Goal: Information Seeking & Learning: Learn about a topic

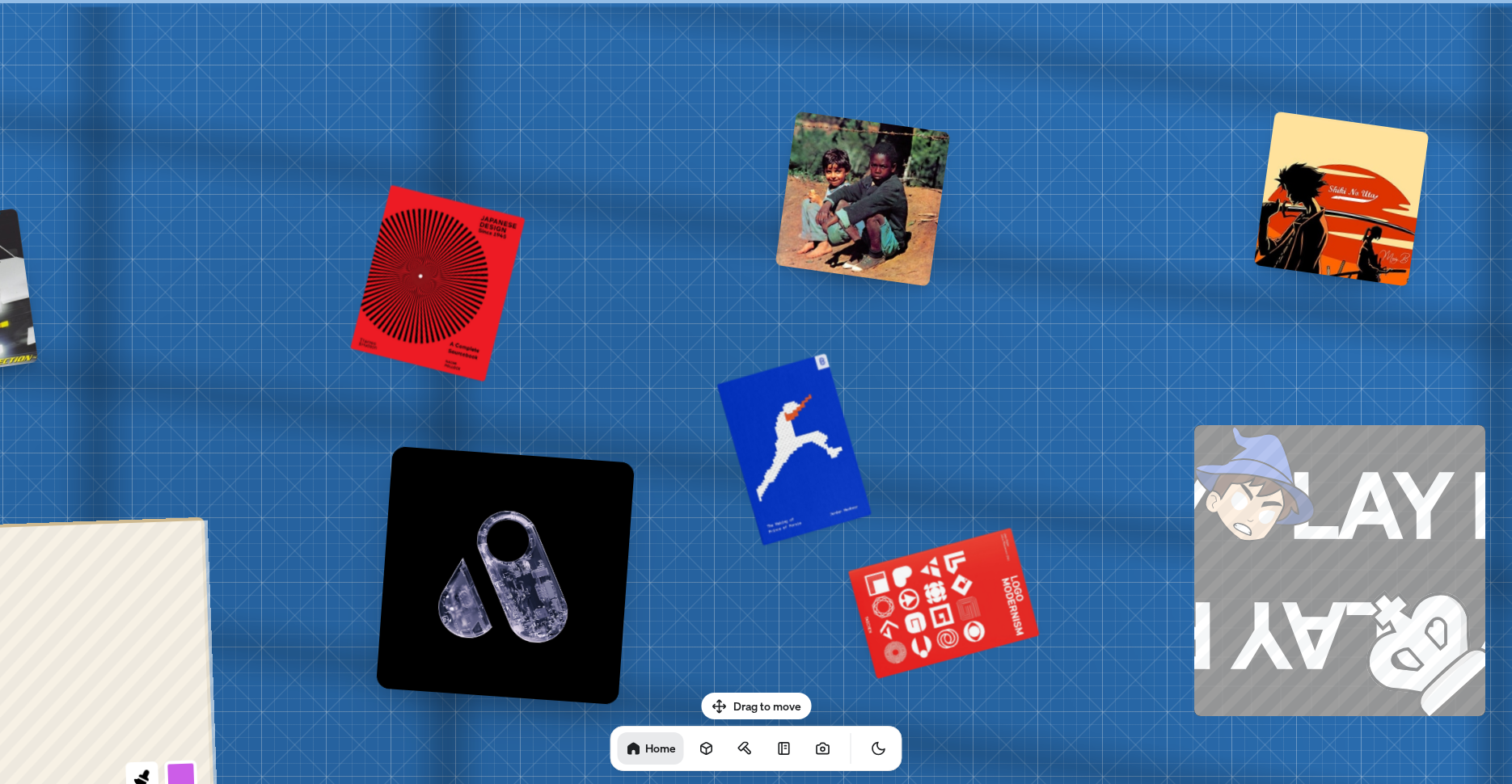
drag, startPoint x: 905, startPoint y: 254, endPoint x: 277, endPoint y: 343, distance: 634.3
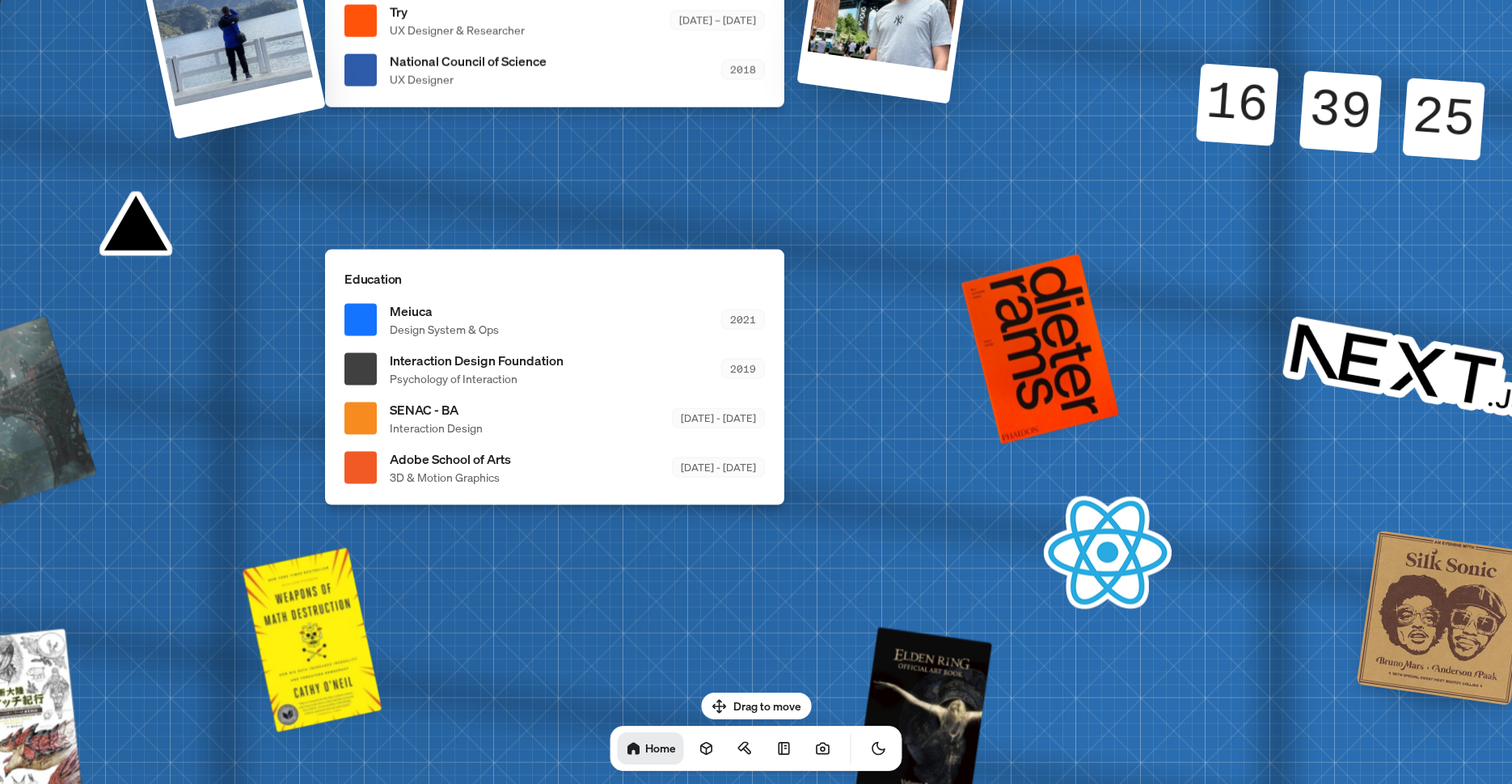
drag, startPoint x: 1032, startPoint y: 480, endPoint x: 1197, endPoint y: 257, distance: 277.4
click at [1278, 96] on div "16" at bounding box center [1237, 104] width 83 height 83
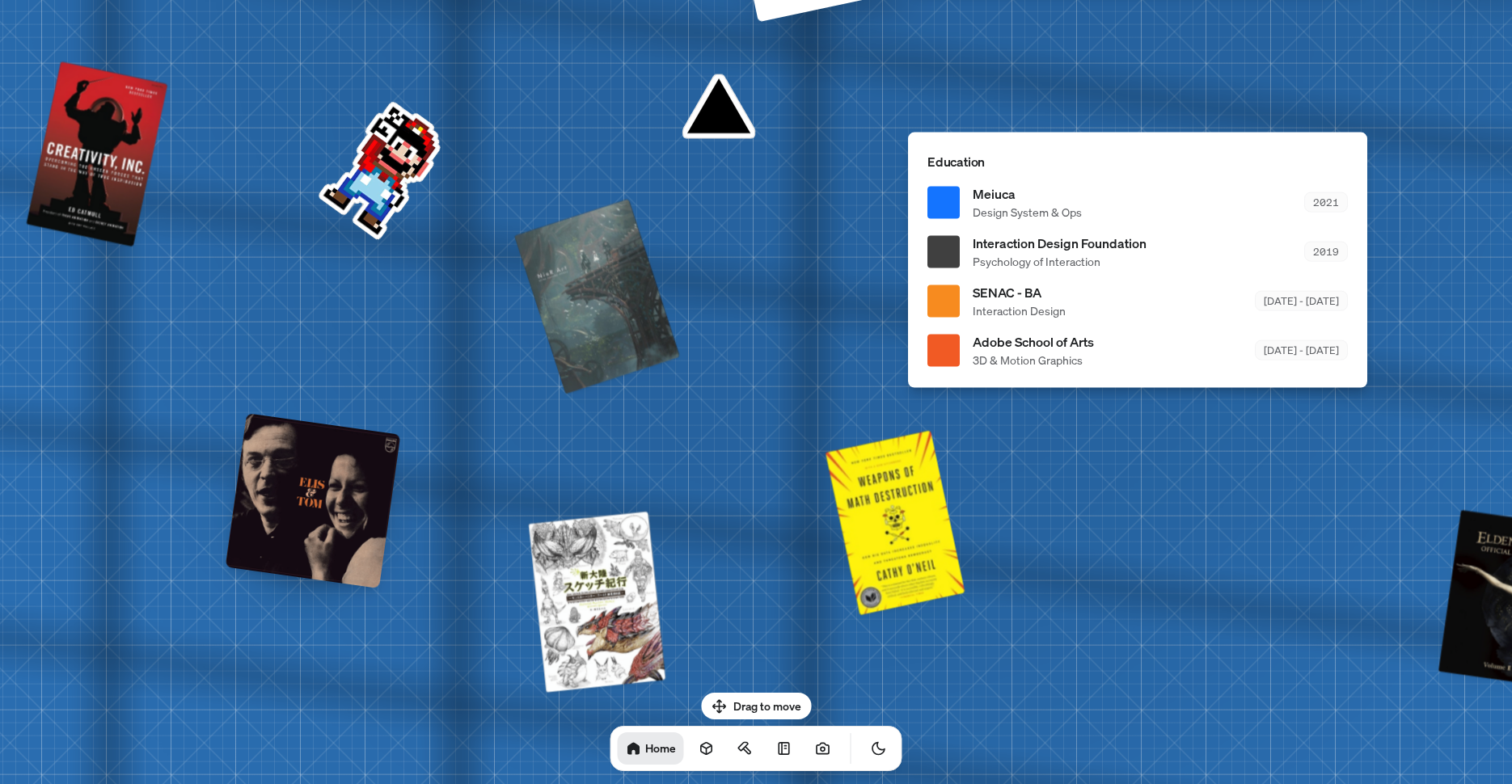
drag, startPoint x: 857, startPoint y: 387, endPoint x: 1263, endPoint y: 313, distance: 412.7
click at [1263, 332] on div "Adobe School of Arts 3D & Motion Graphics [DATE] - [DATE]" at bounding box center [1160, 351] width 375 height 36
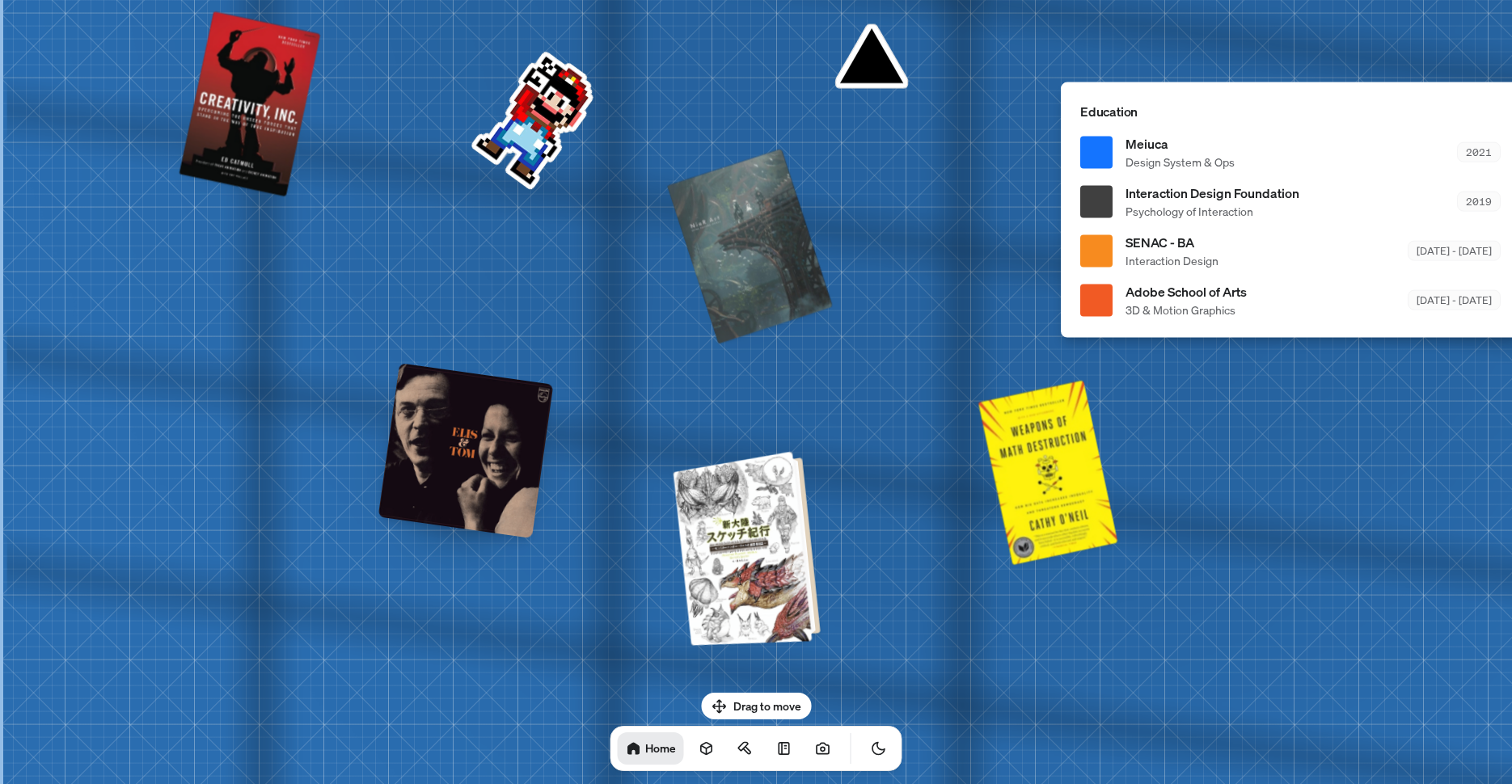
click at [781, 534] on div at bounding box center [749, 547] width 134 height 187
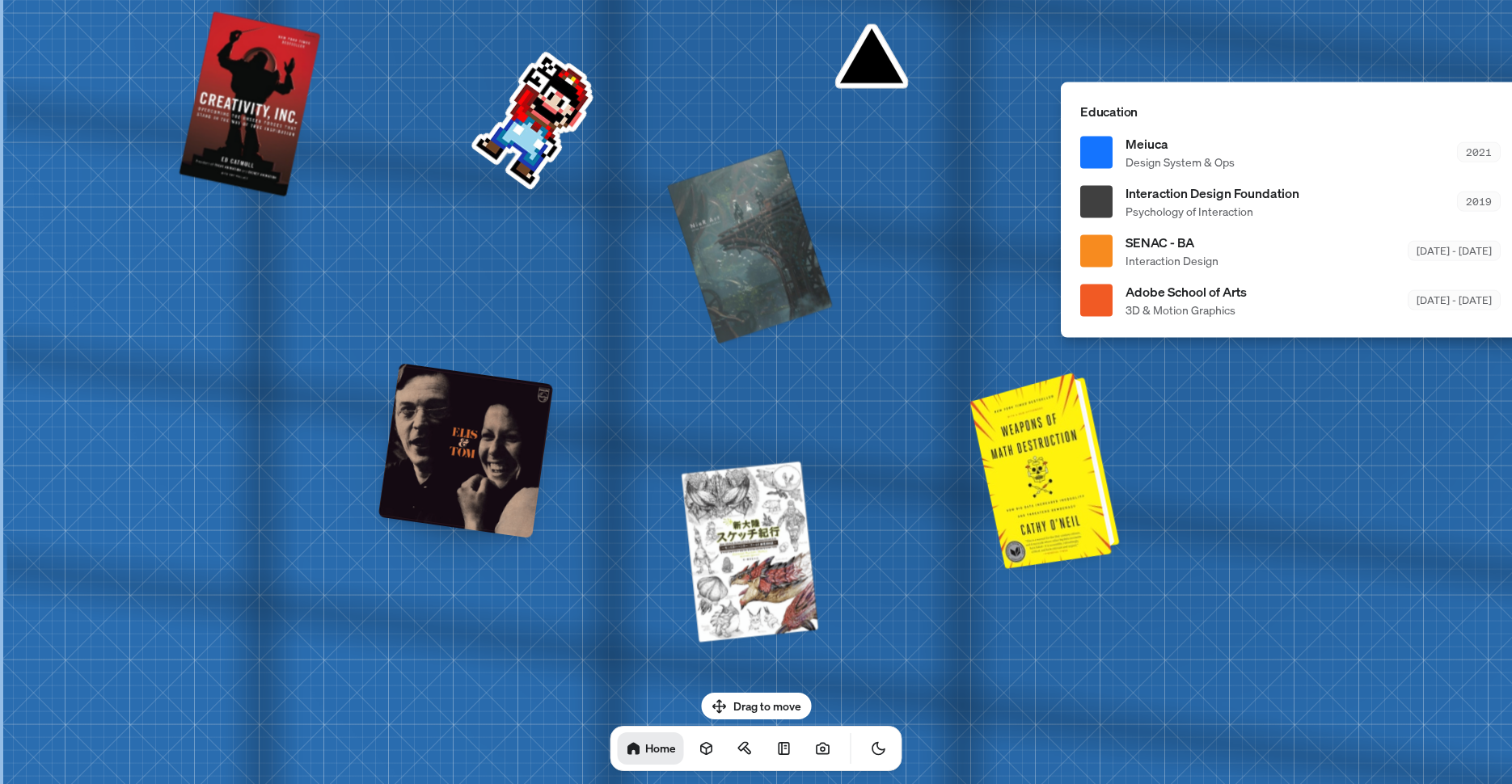
drag, startPoint x: 1027, startPoint y: 477, endPoint x: 528, endPoint y: 458, distance: 499.4
click at [979, 461] on div at bounding box center [1047, 469] width 136 height 188
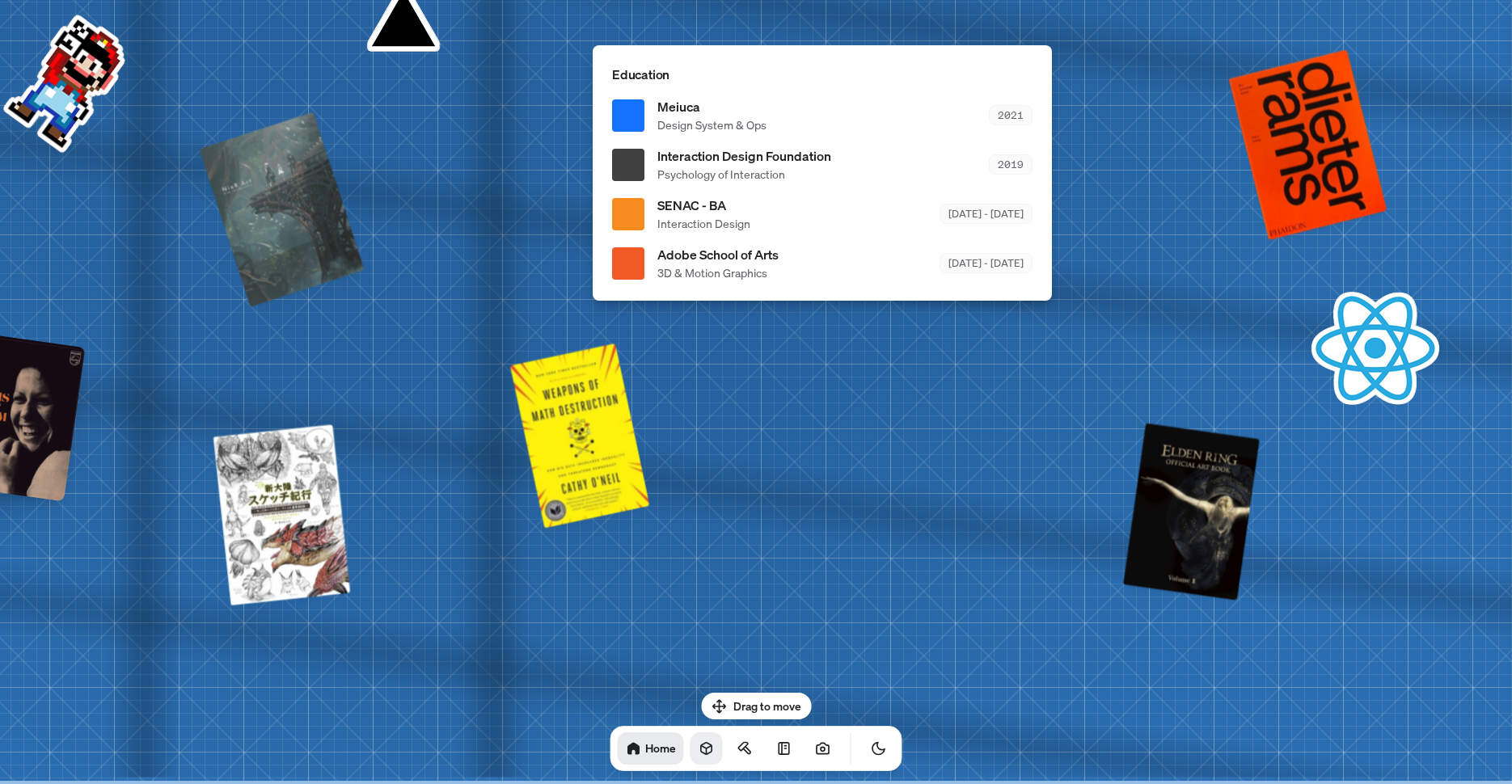
click at [695, 756] on link at bounding box center [706, 748] width 32 height 32
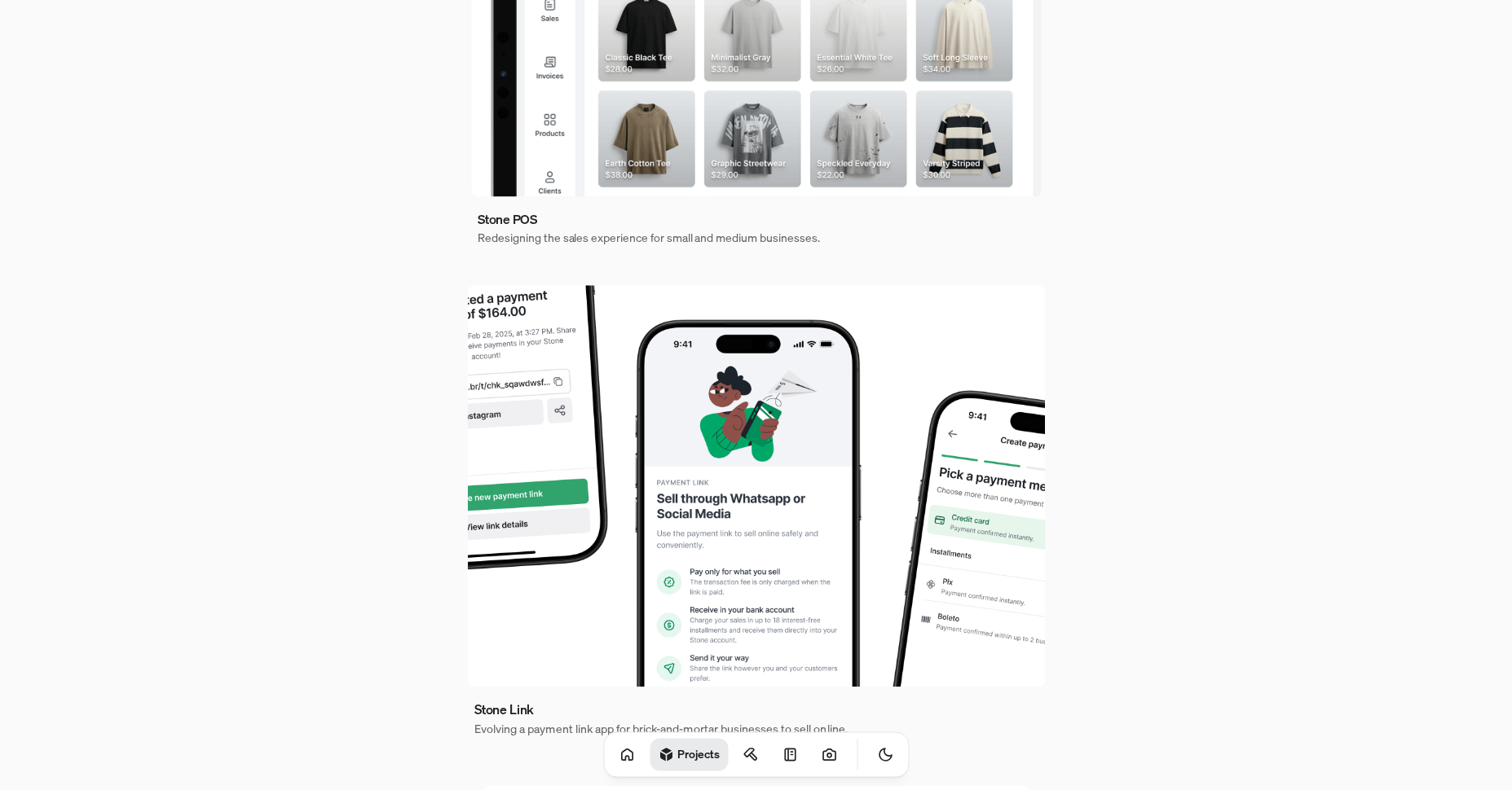
scroll to position [443, 0]
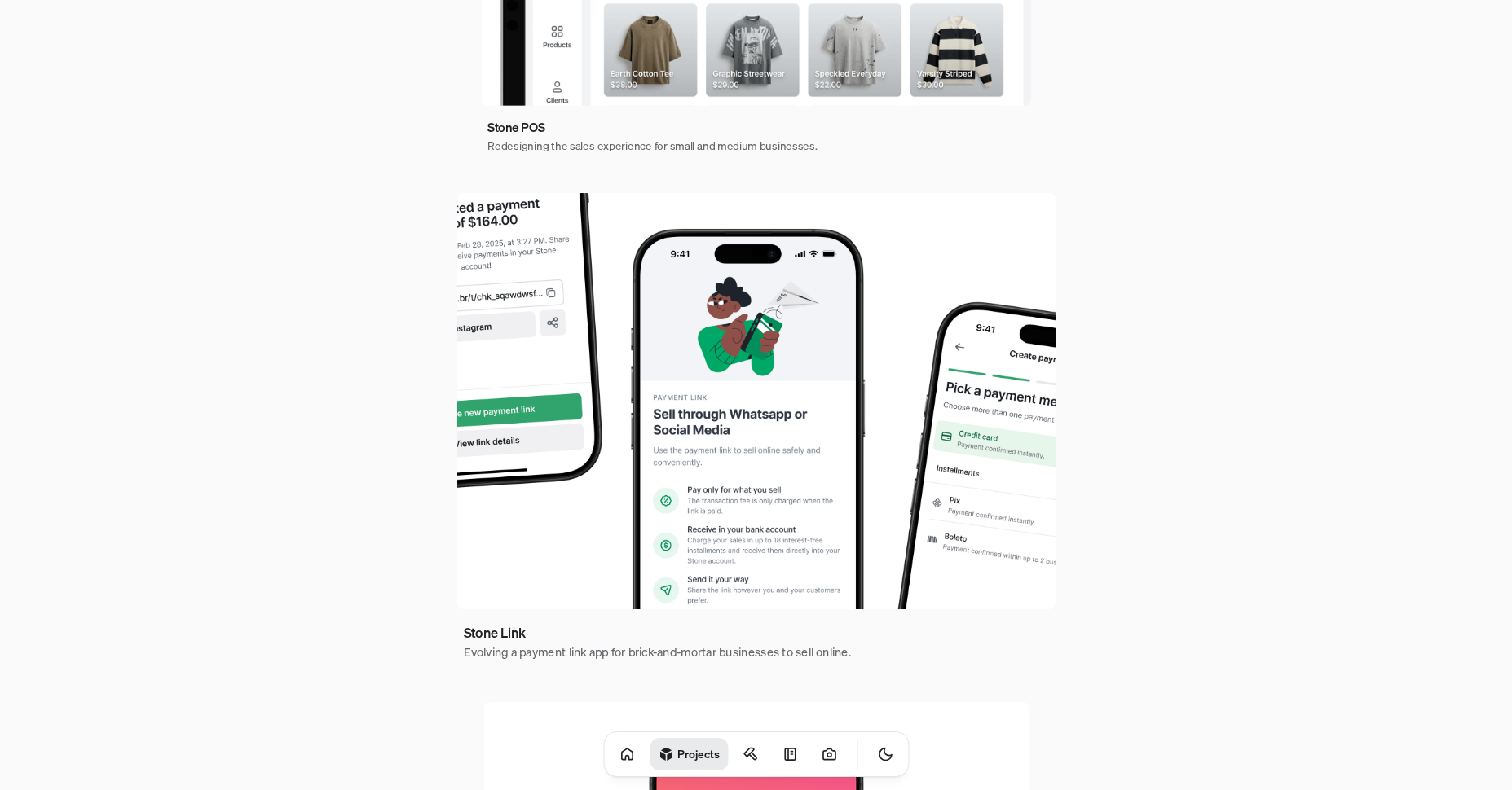
click at [810, 379] on img at bounding box center [755, 401] width 598 height 416
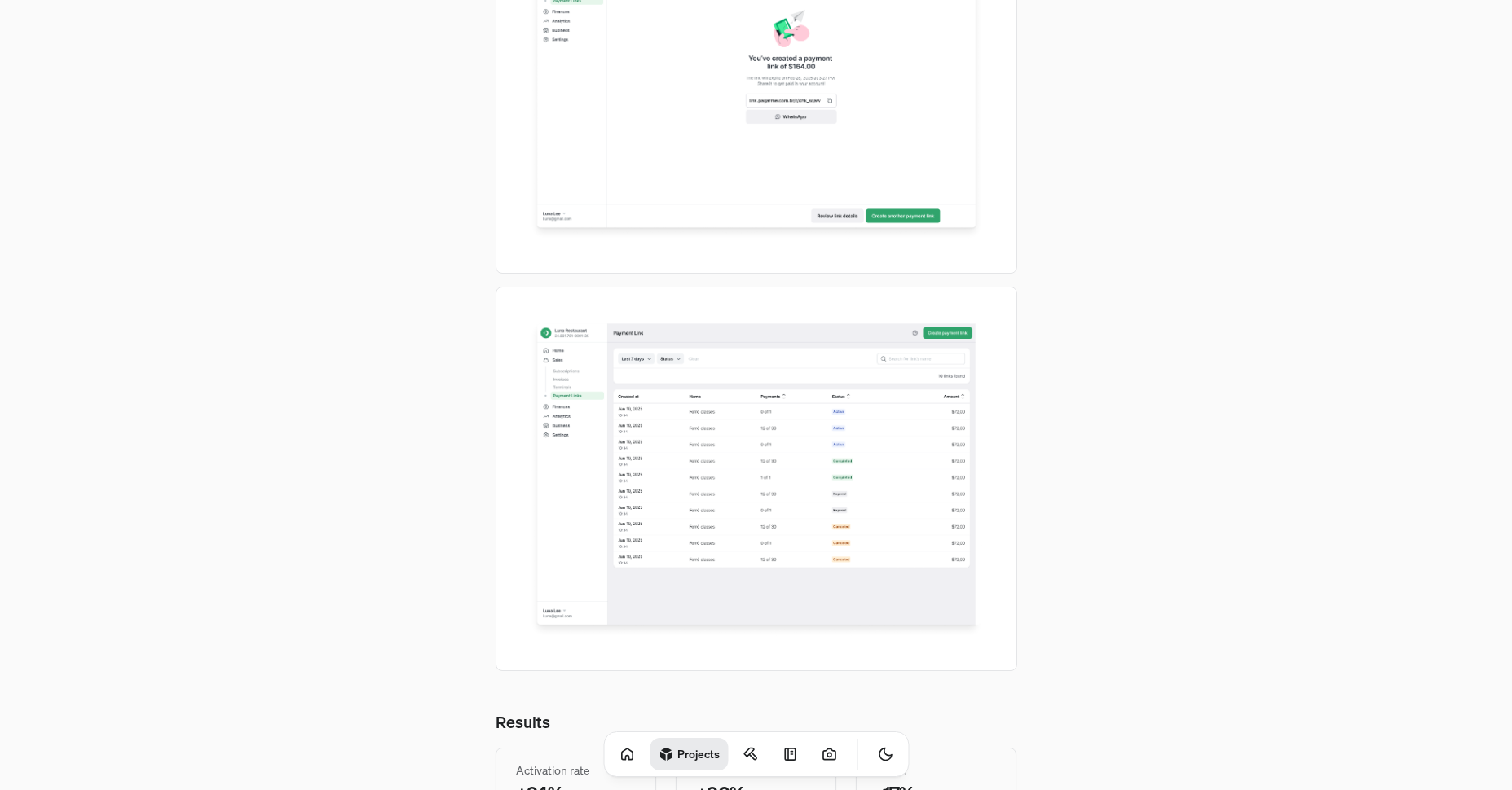
scroll to position [6165, 0]
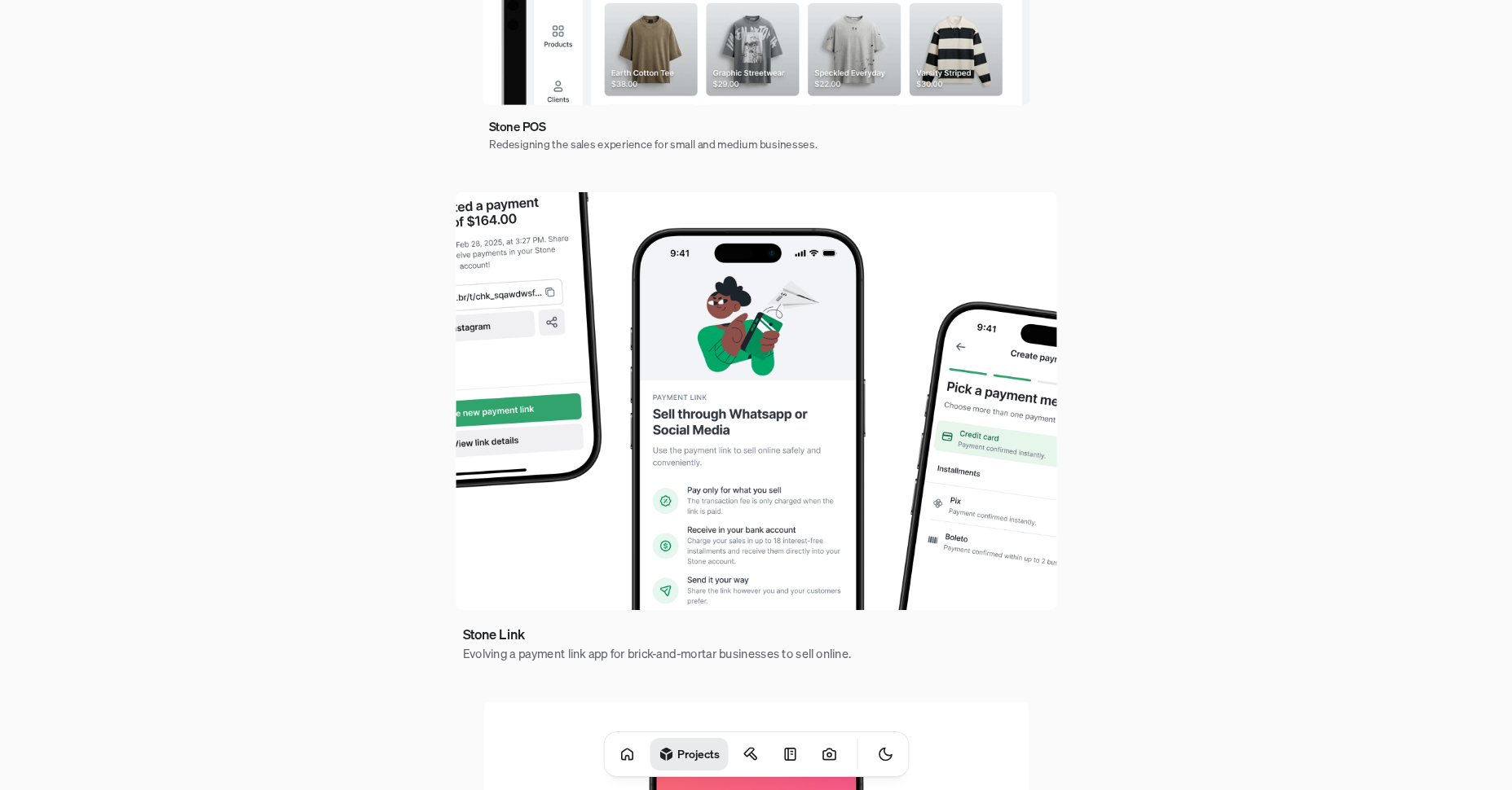
scroll to position [889, 0]
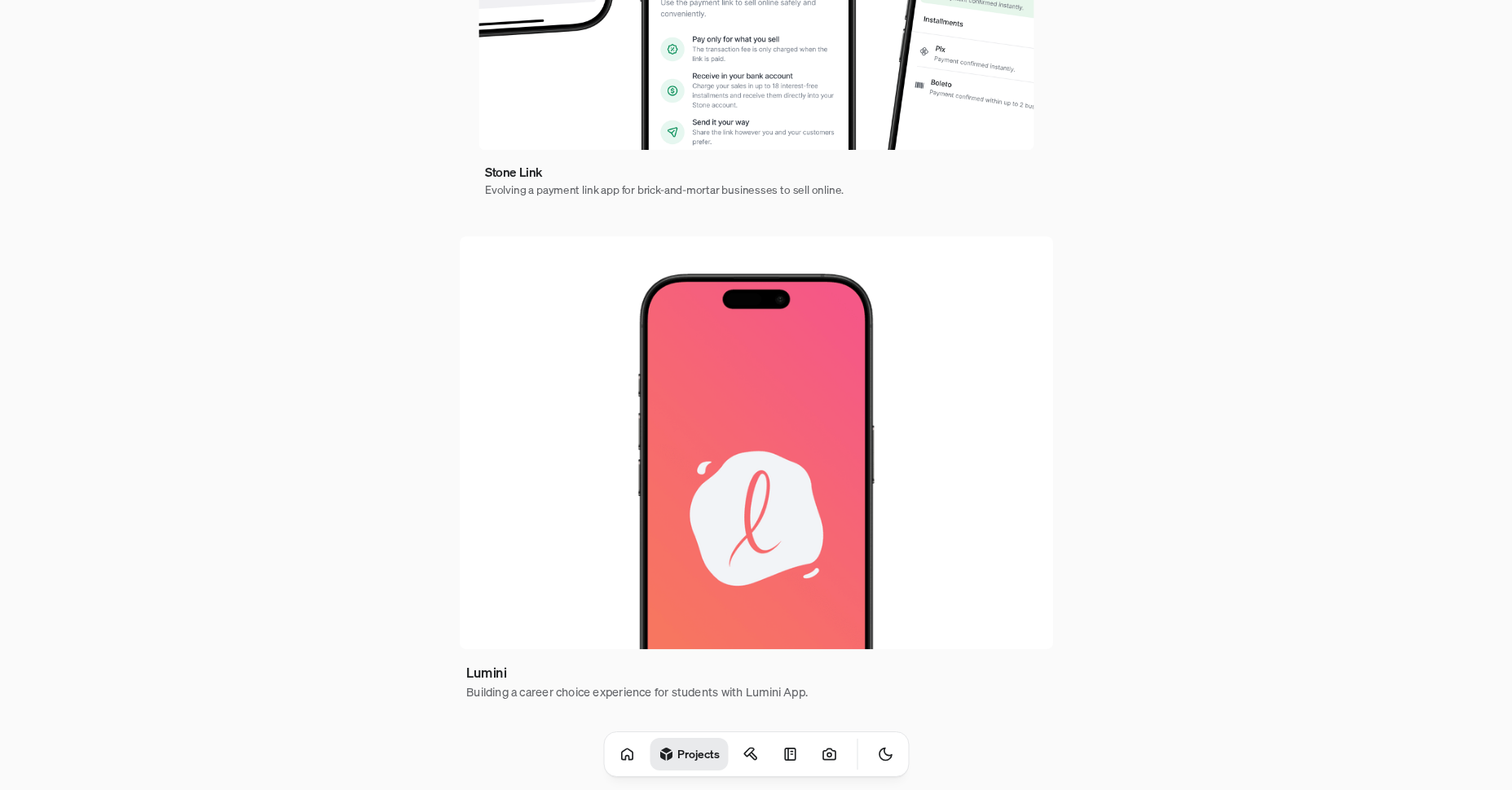
click at [690, 472] on img at bounding box center [756, 443] width 594 height 413
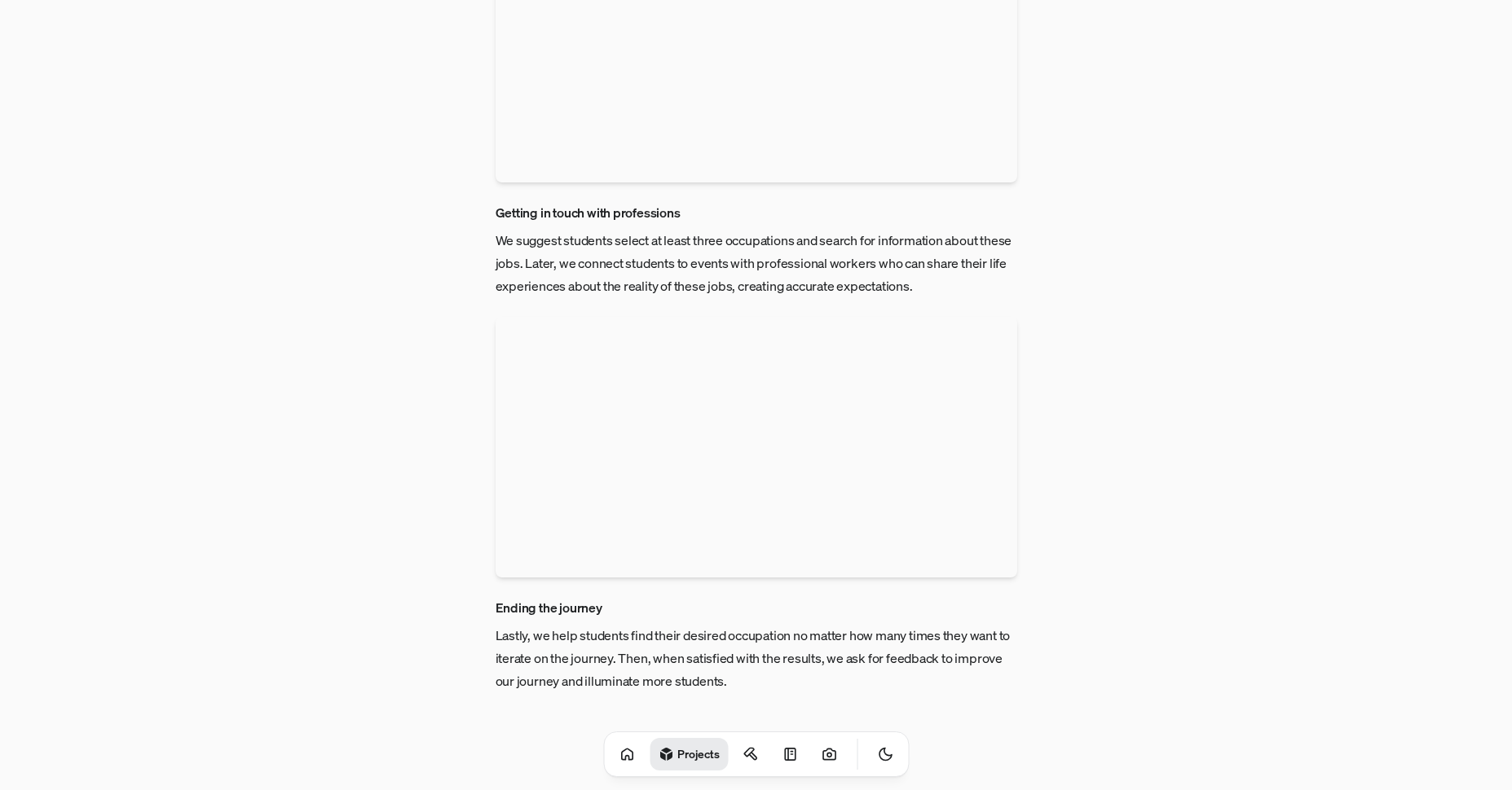
scroll to position [4016, 0]
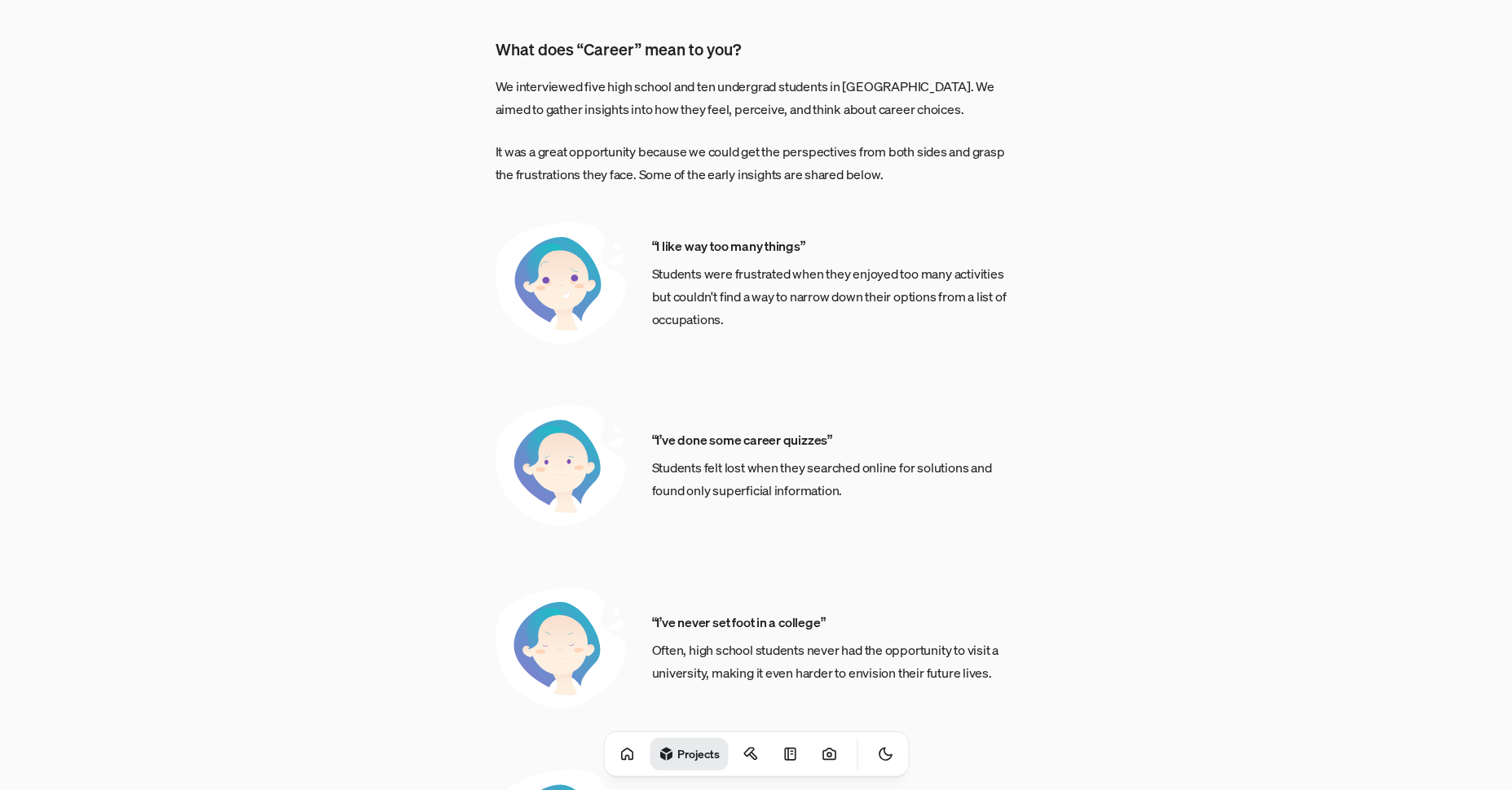
scroll to position [889, 0]
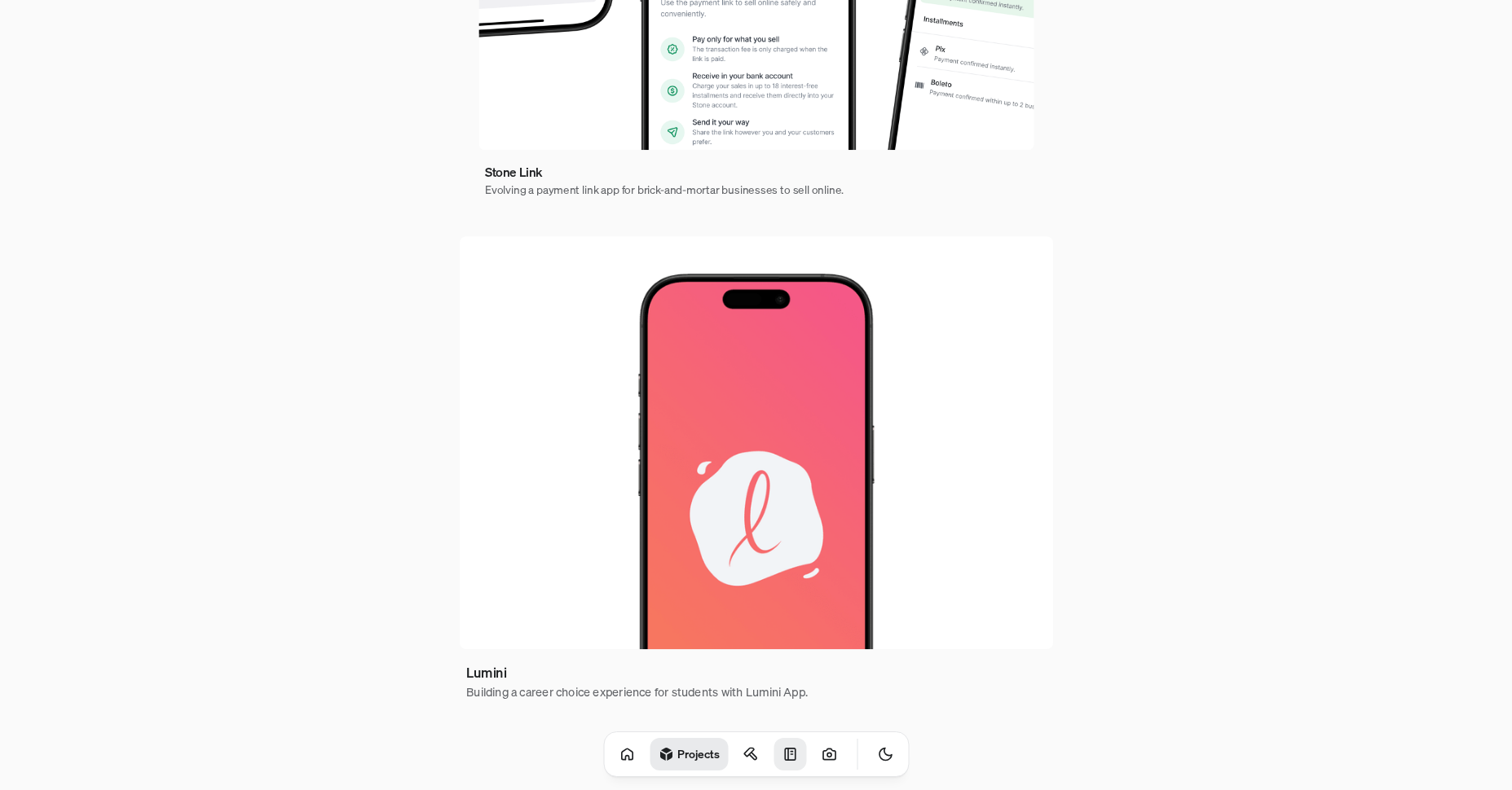
click at [776, 764] on link at bounding box center [790, 753] width 32 height 32
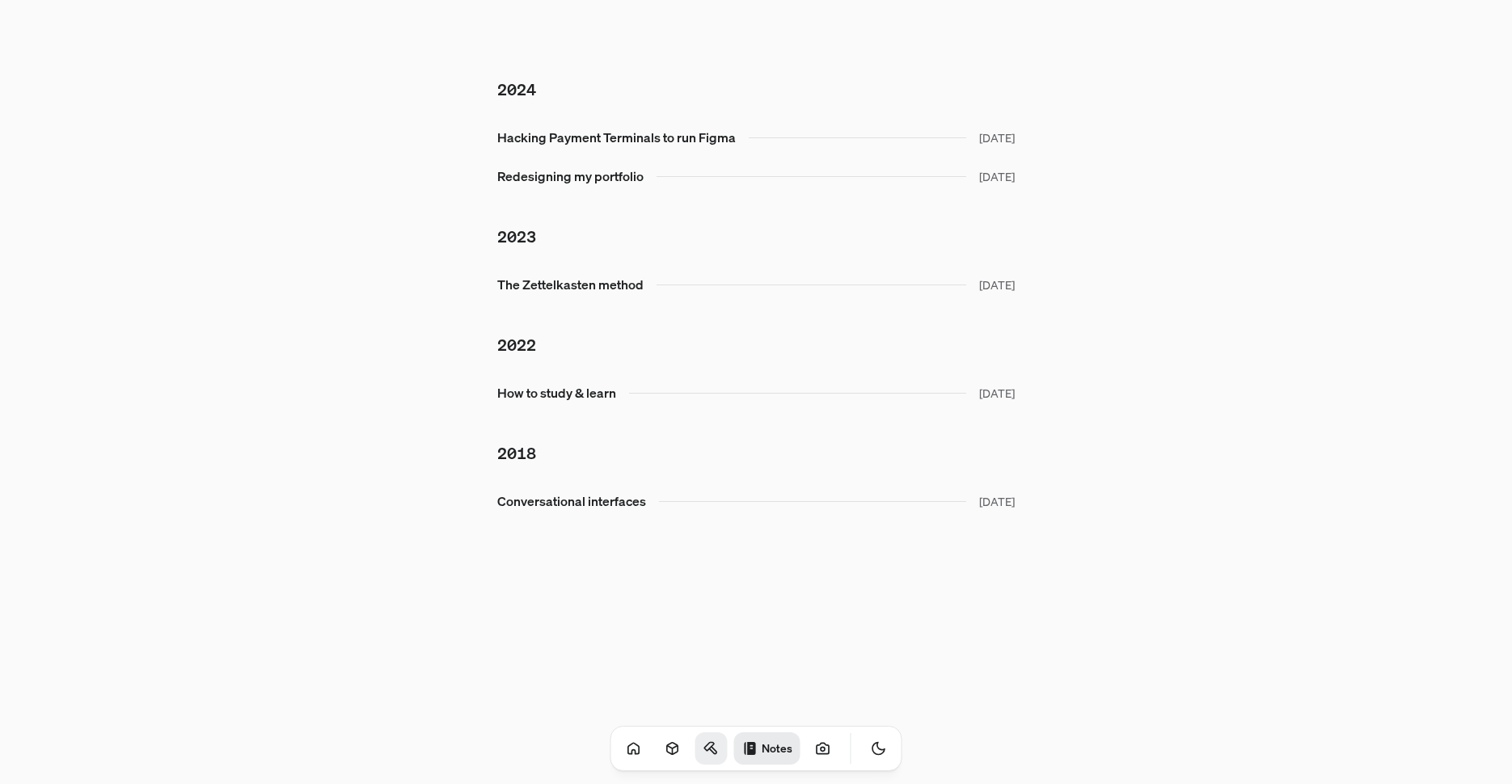
click at [705, 743] on icon at bounding box center [709, 746] width 9 height 8
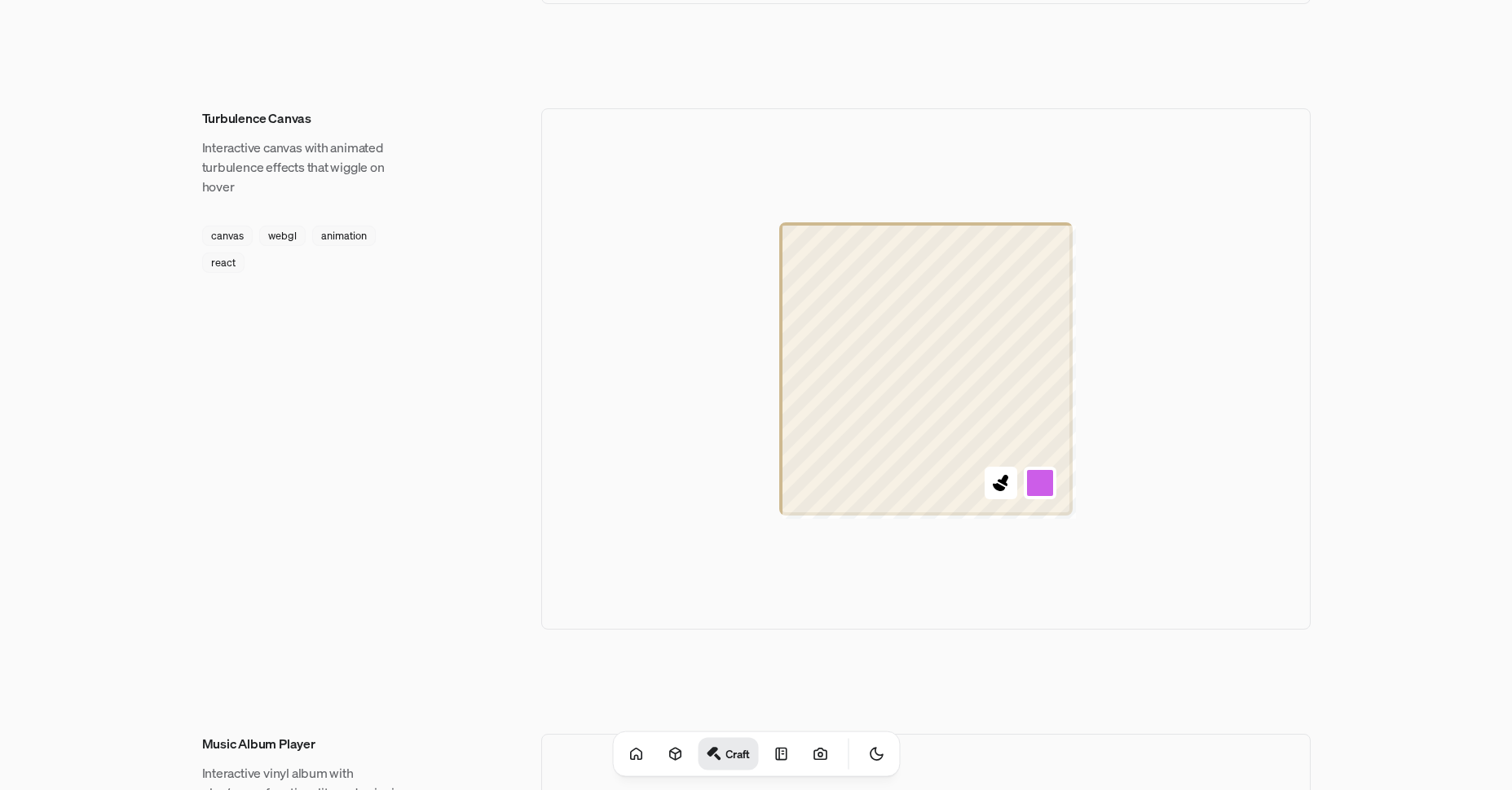
scroll to position [1855, 0]
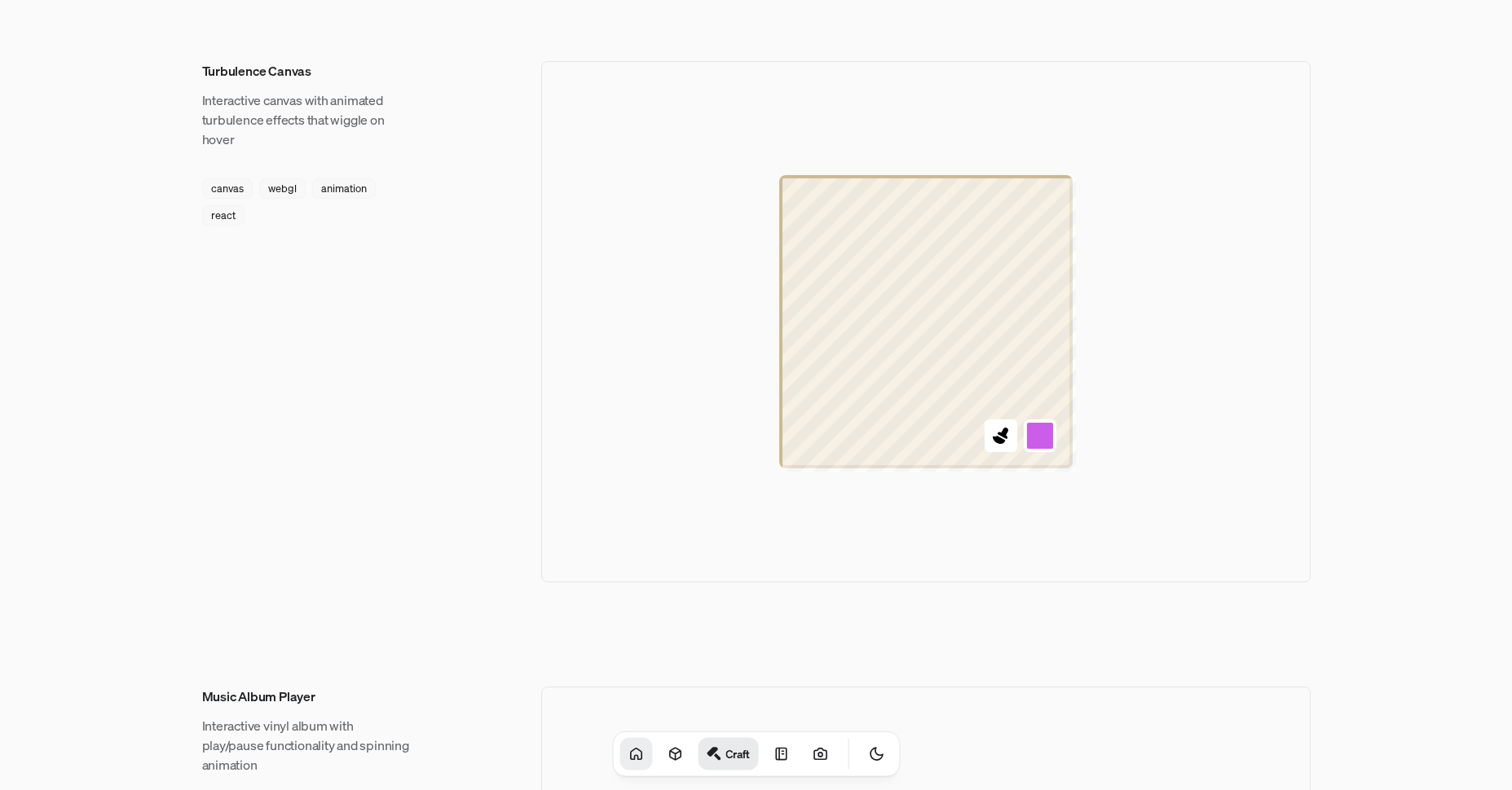
click at [628, 759] on icon at bounding box center [635, 754] width 17 height 17
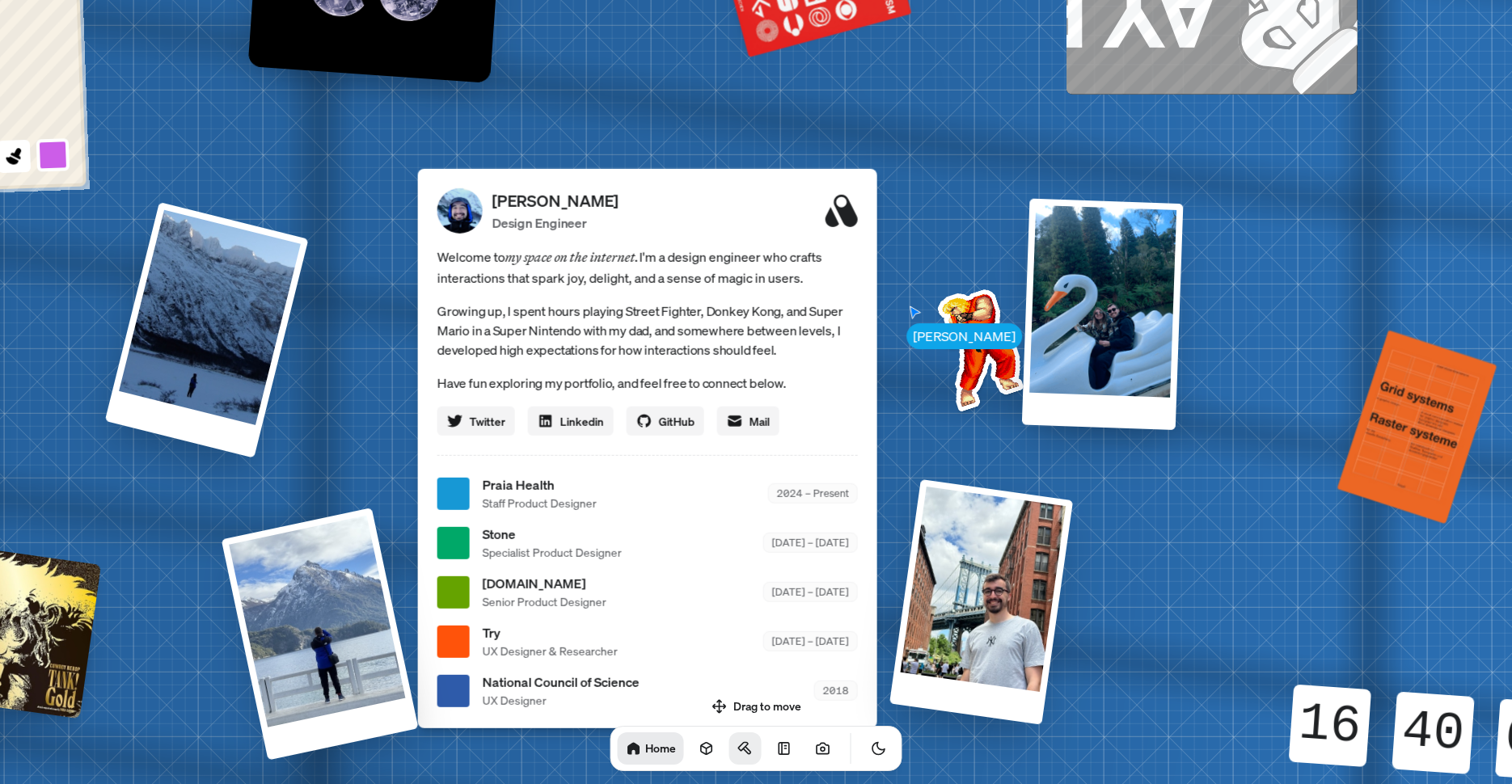
click at [530, 617] on ul "Praia Health Staff Product Designer 2024 – Present Stone Specialist Product Des…" at bounding box center [648, 592] width 421 height 234
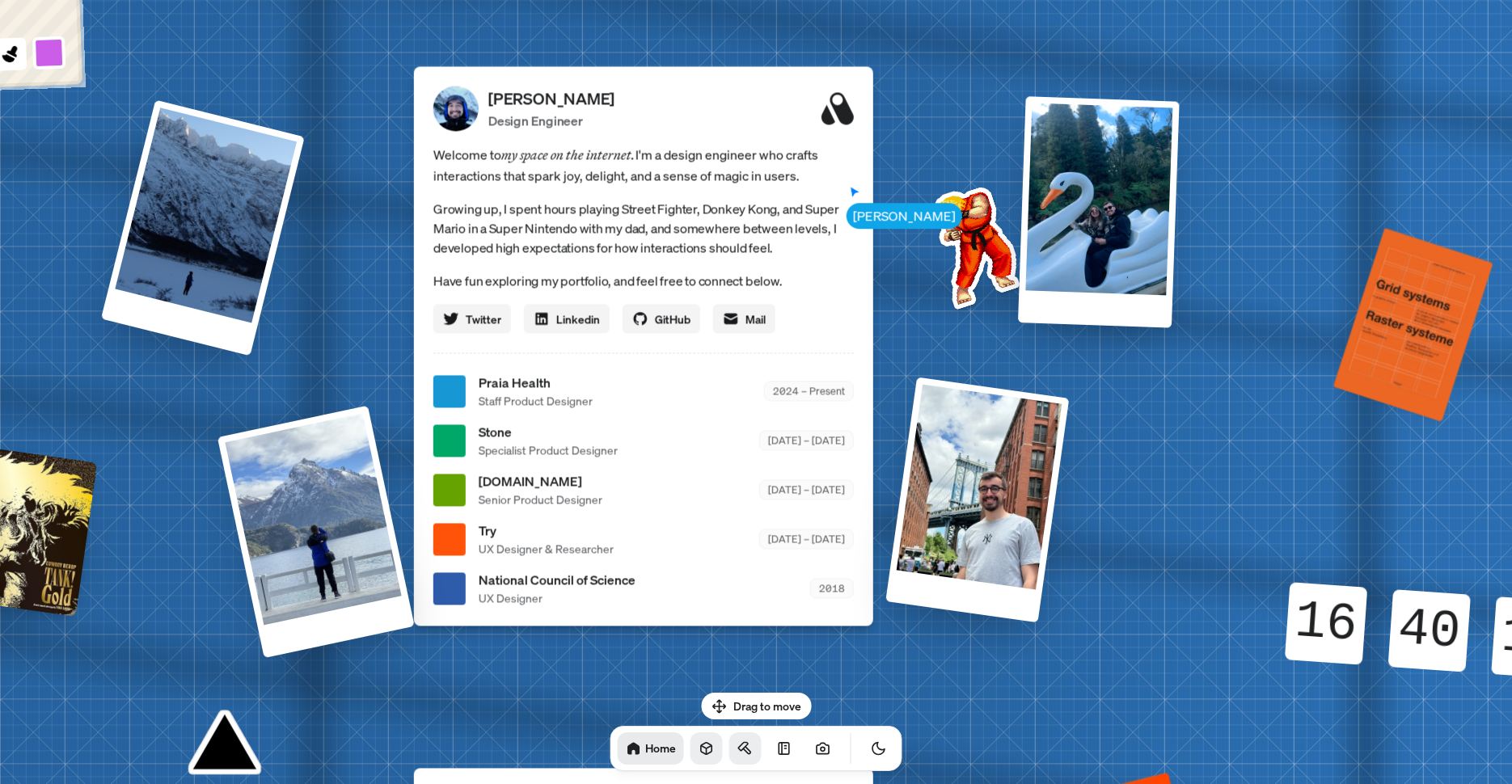
click at [699, 753] on icon at bounding box center [706, 749] width 16 height 16
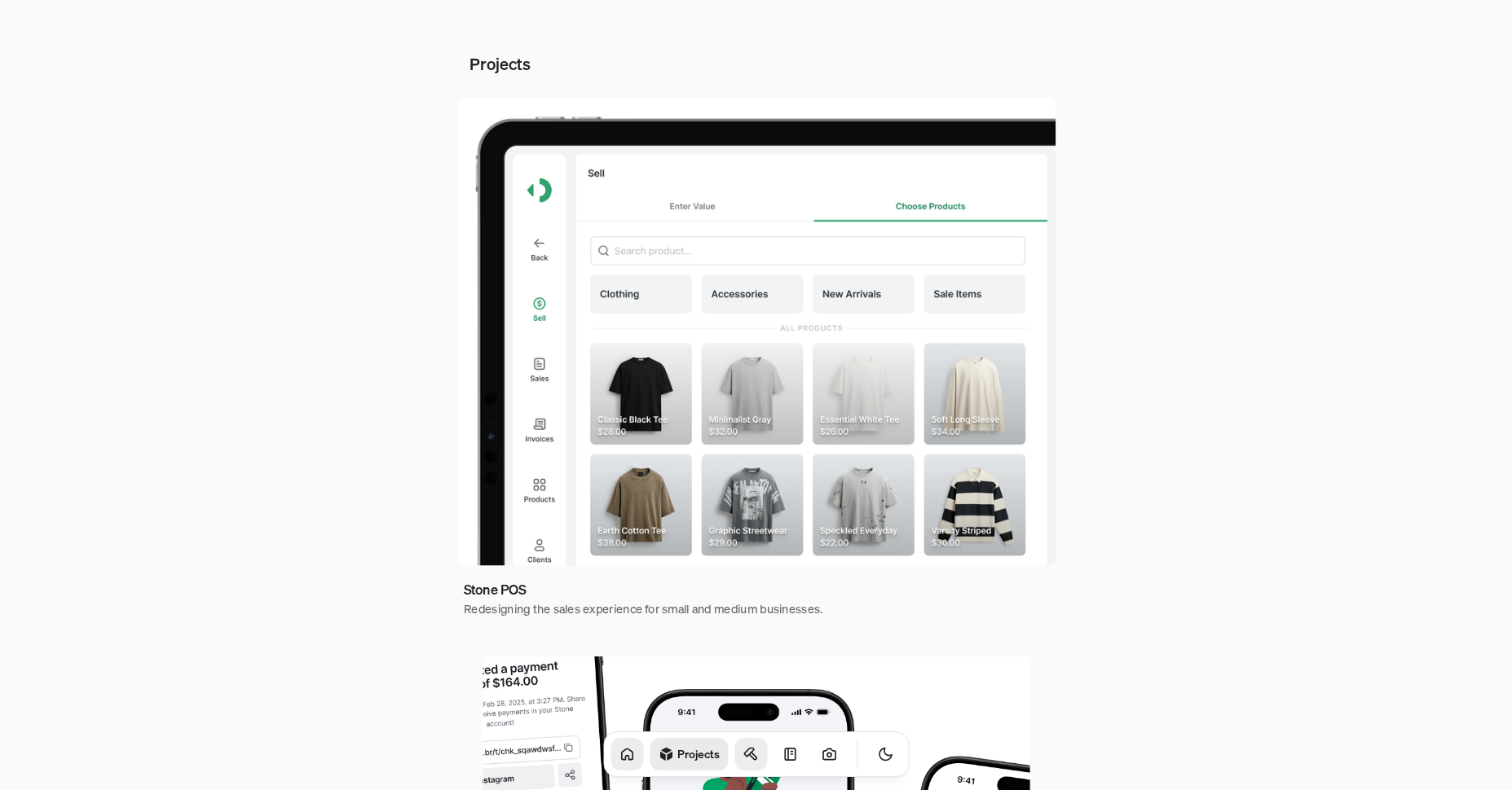
click at [827, 264] on img at bounding box center [756, 331] width 599 height 467
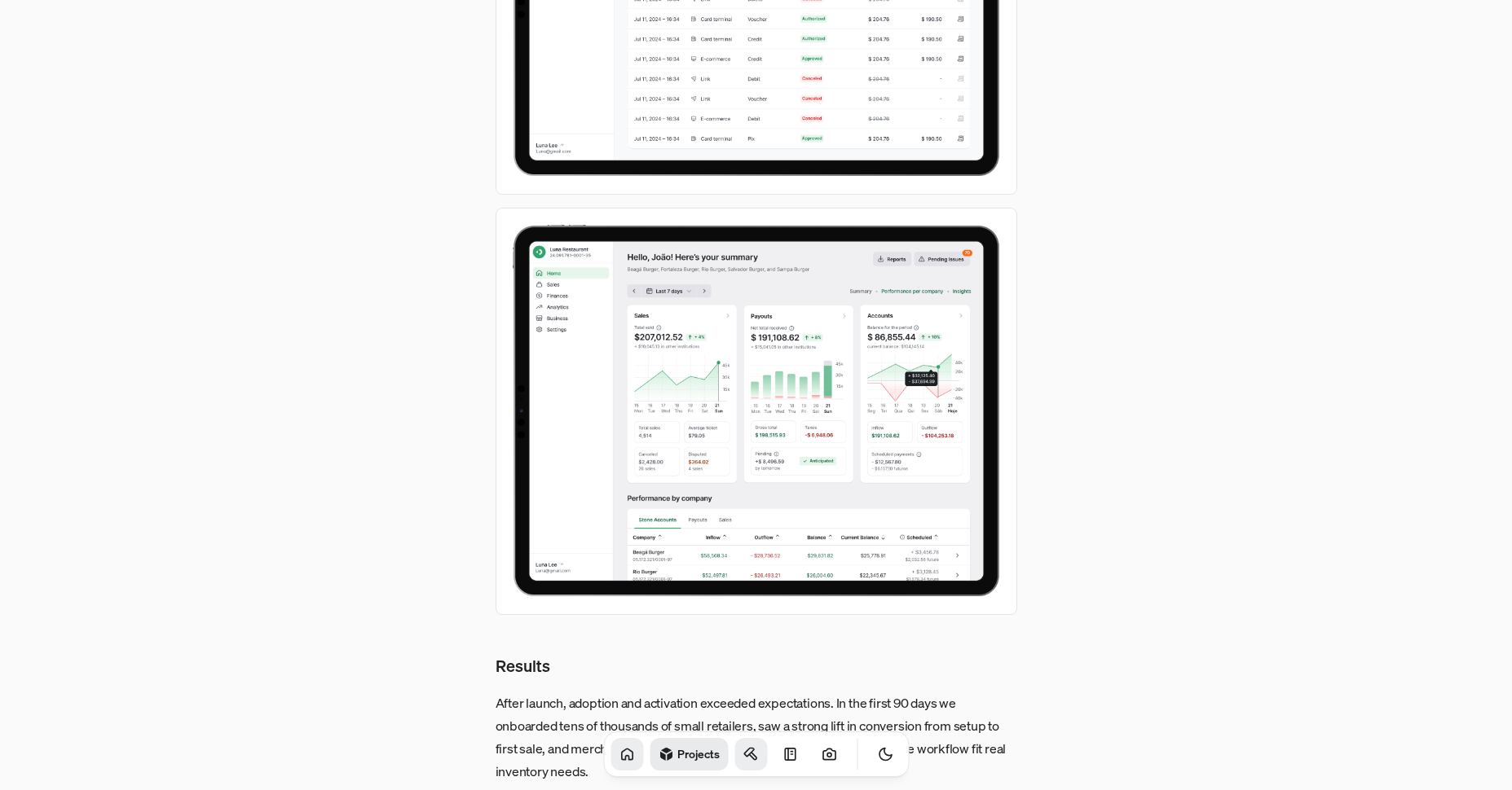
scroll to position [5721, 0]
